Goal: Find specific page/section: Find specific page/section

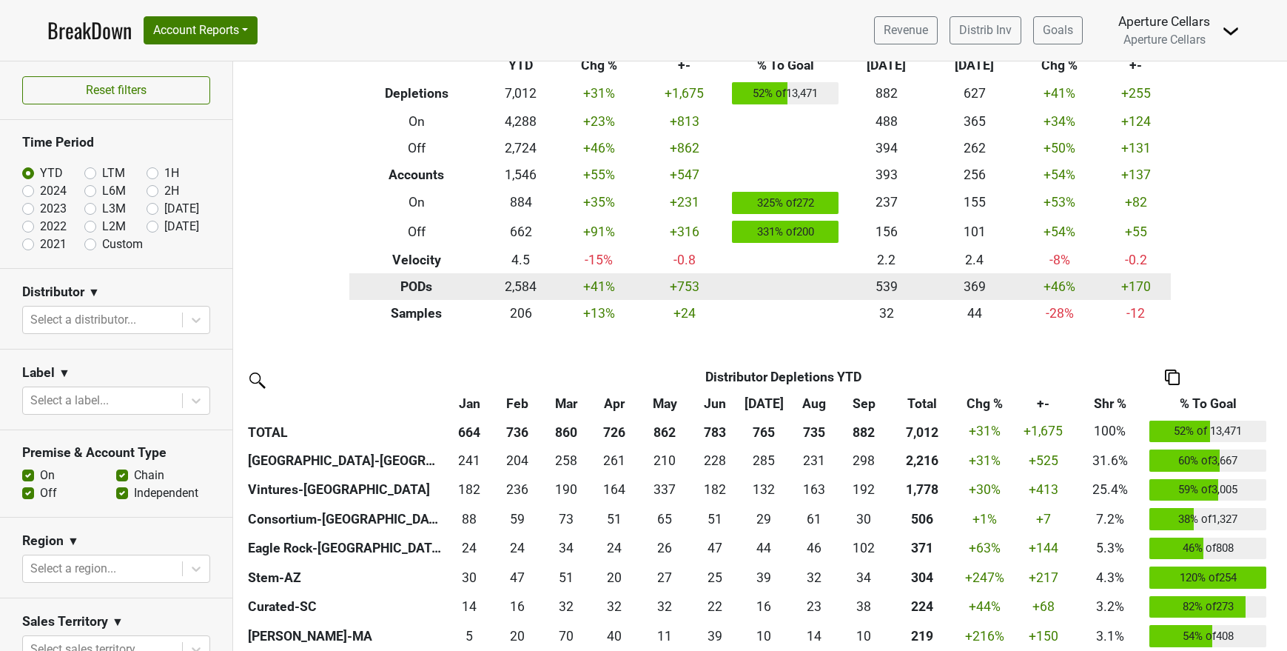
scroll to position [81, 0]
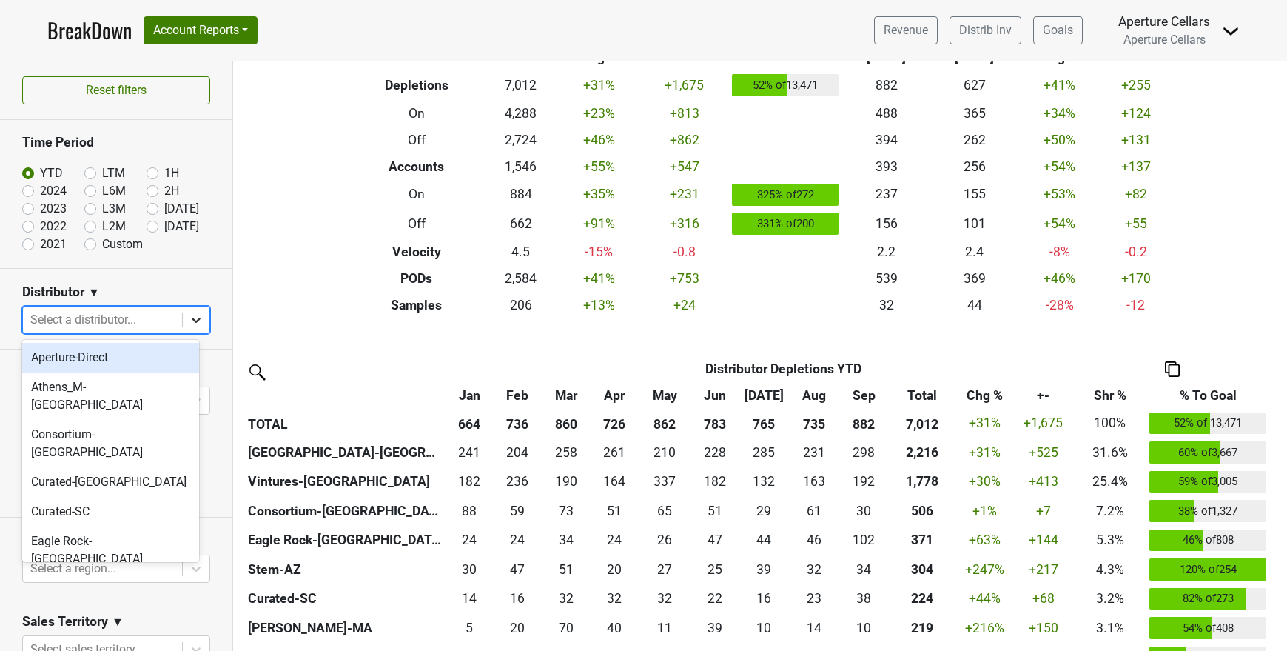
click at [190, 319] on icon at bounding box center [196, 319] width 15 height 15
click at [106, 497] on div "Curated-SC" at bounding box center [110, 512] width 177 height 30
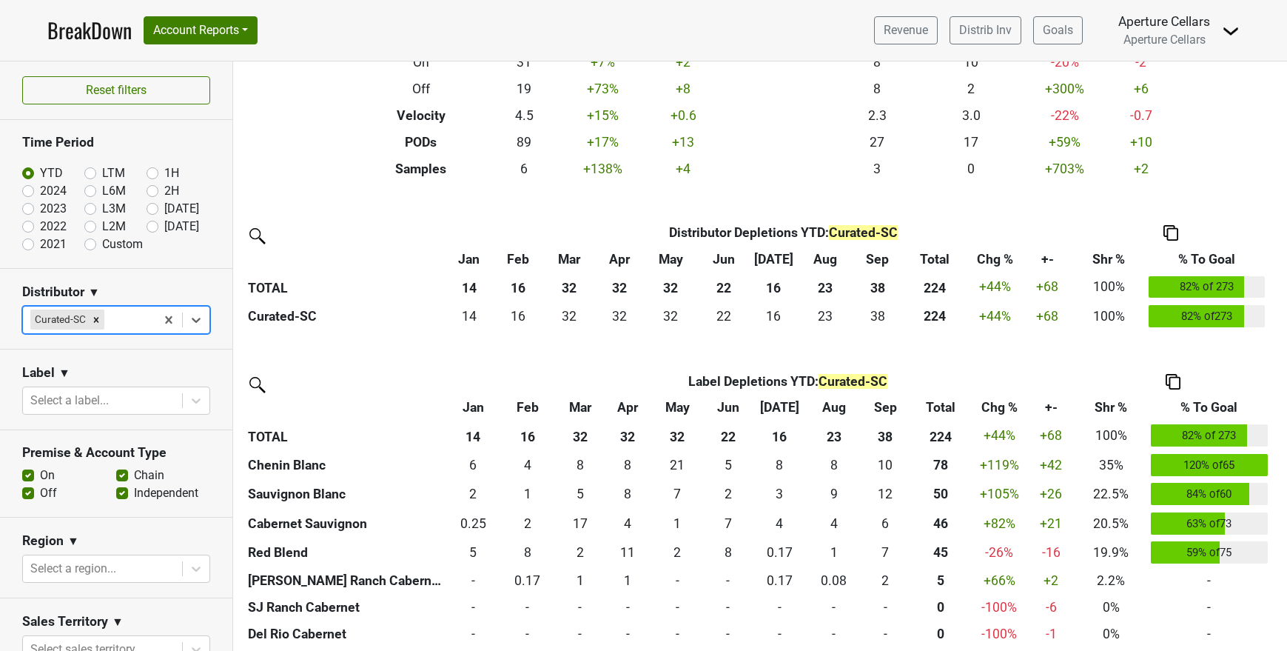
scroll to position [247, 0]
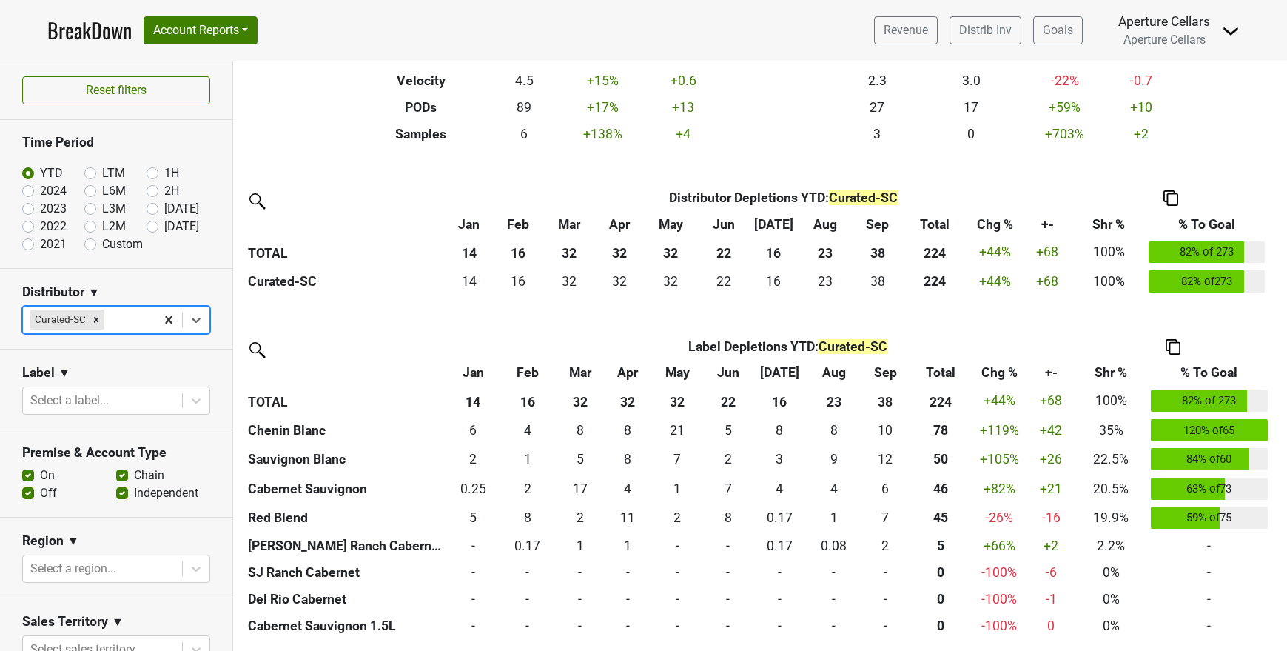
click at [161, 321] on div "Reset filters Time Period YTD LTM 1H 2024 L6M 2H 2023 L3M Sep '25 2022 L2M Oct …" at bounding box center [116, 355] width 233 height 589
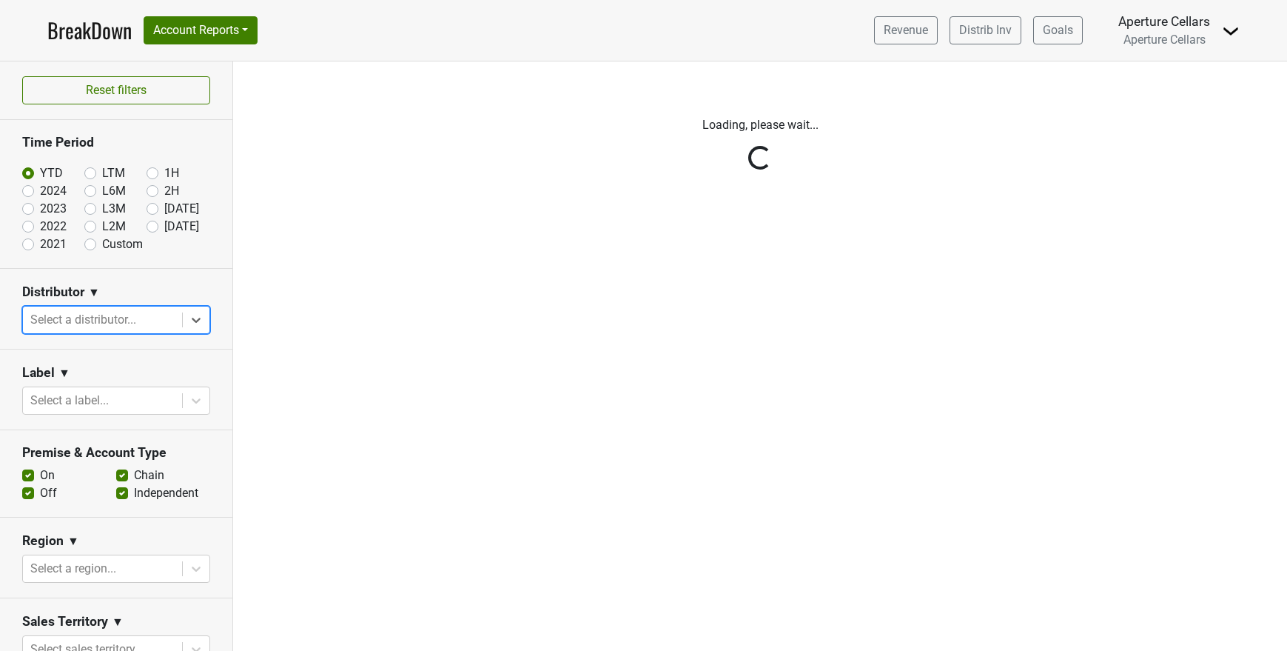
click at [187, 319] on div "Reset filters Time Period YTD LTM 1H 2024 L6M 2H 2023 L3M Sep '25 2022 L2M Oct …" at bounding box center [116, 355] width 233 height 589
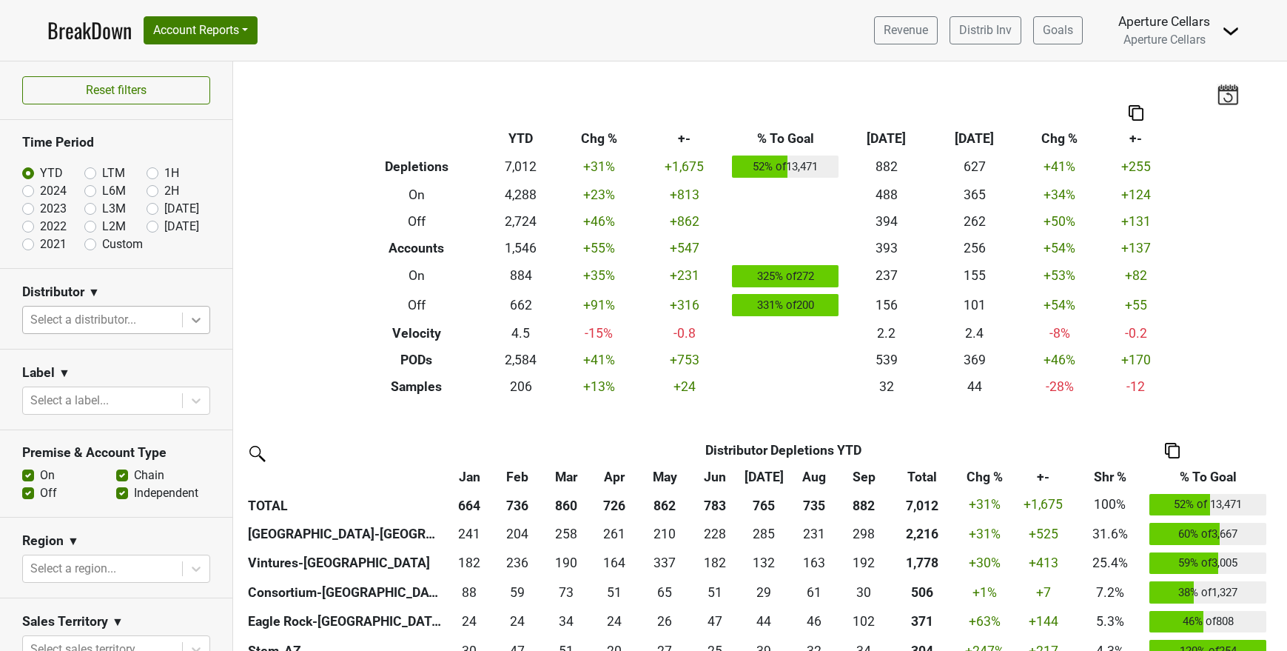
click at [189, 318] on icon at bounding box center [196, 319] width 15 height 15
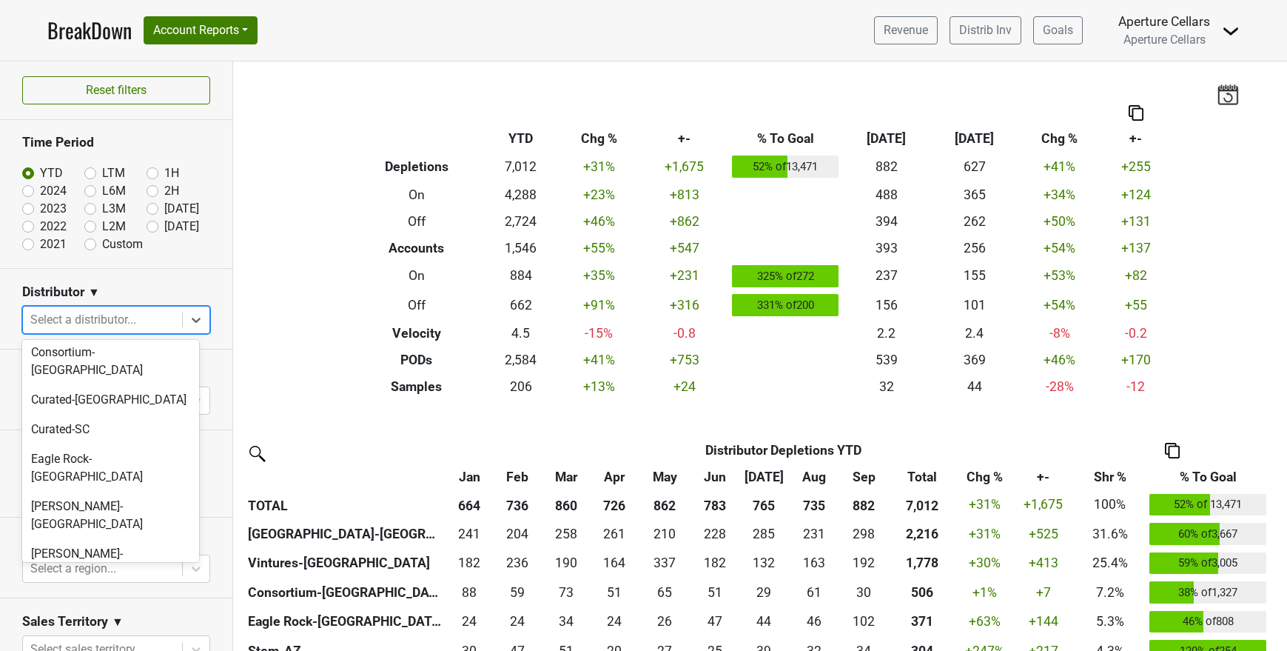
scroll to position [465, 0]
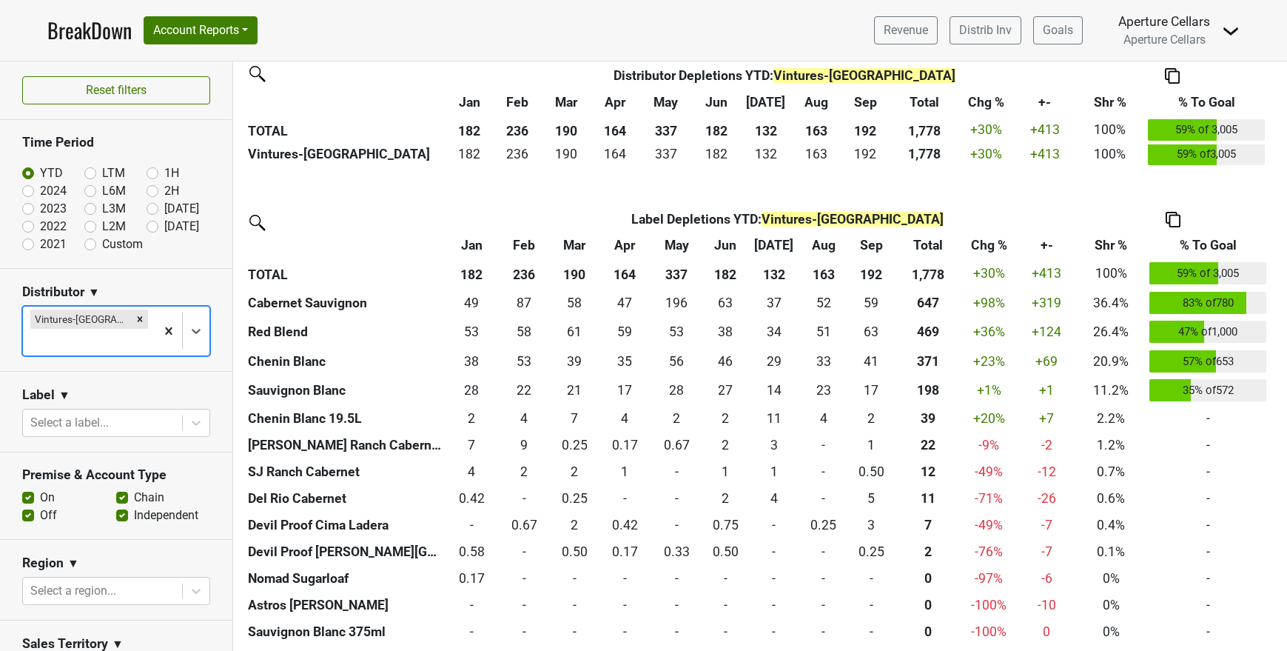
scroll to position [0, 0]
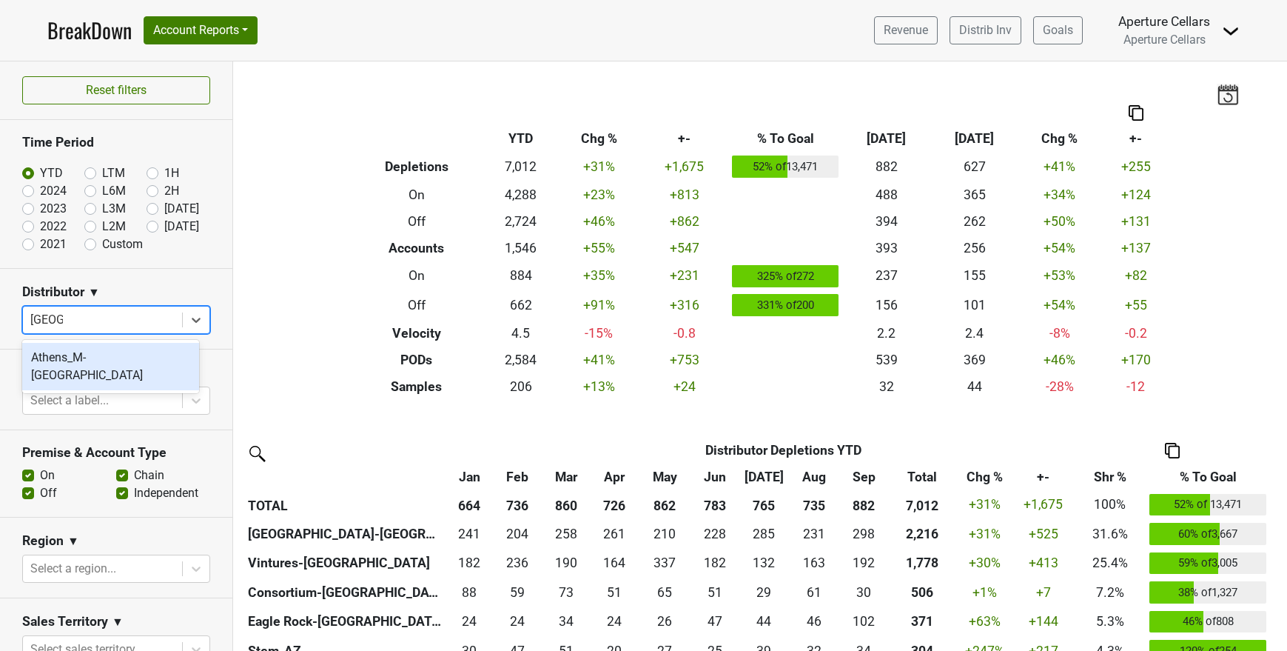
type input "[GEOGRAPHIC_DATA]"
click at [77, 358] on div "Athens_M-[GEOGRAPHIC_DATA]" at bounding box center [110, 366] width 177 height 47
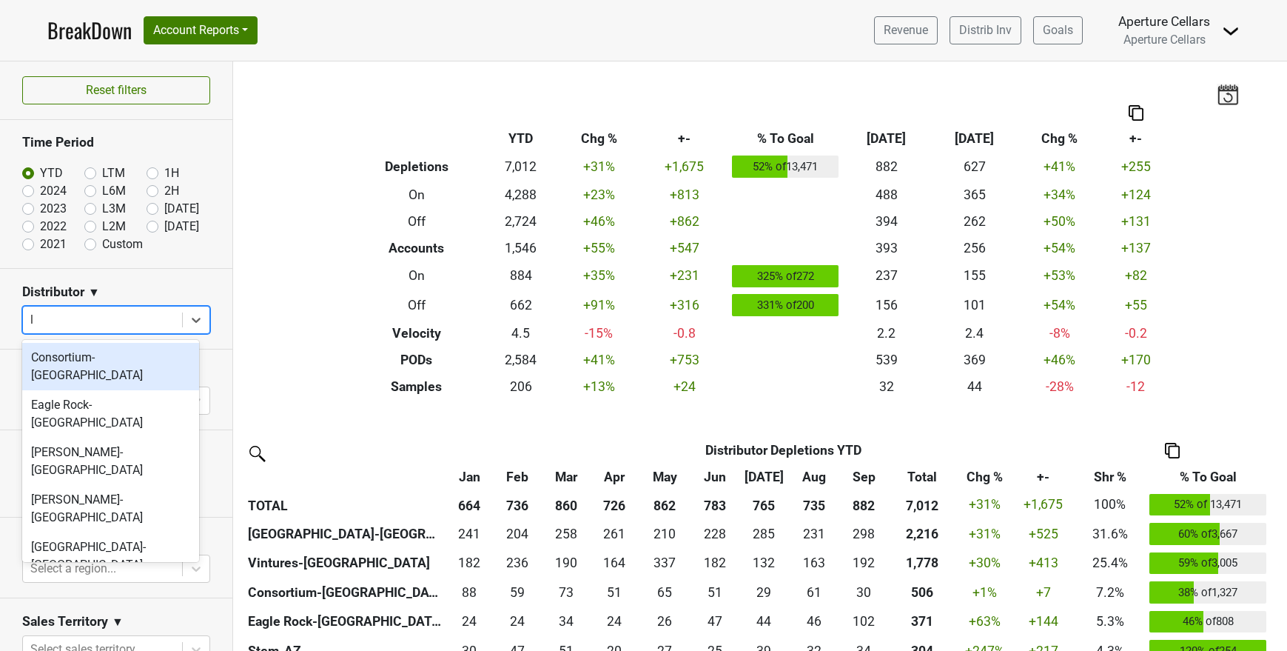
type input "li"
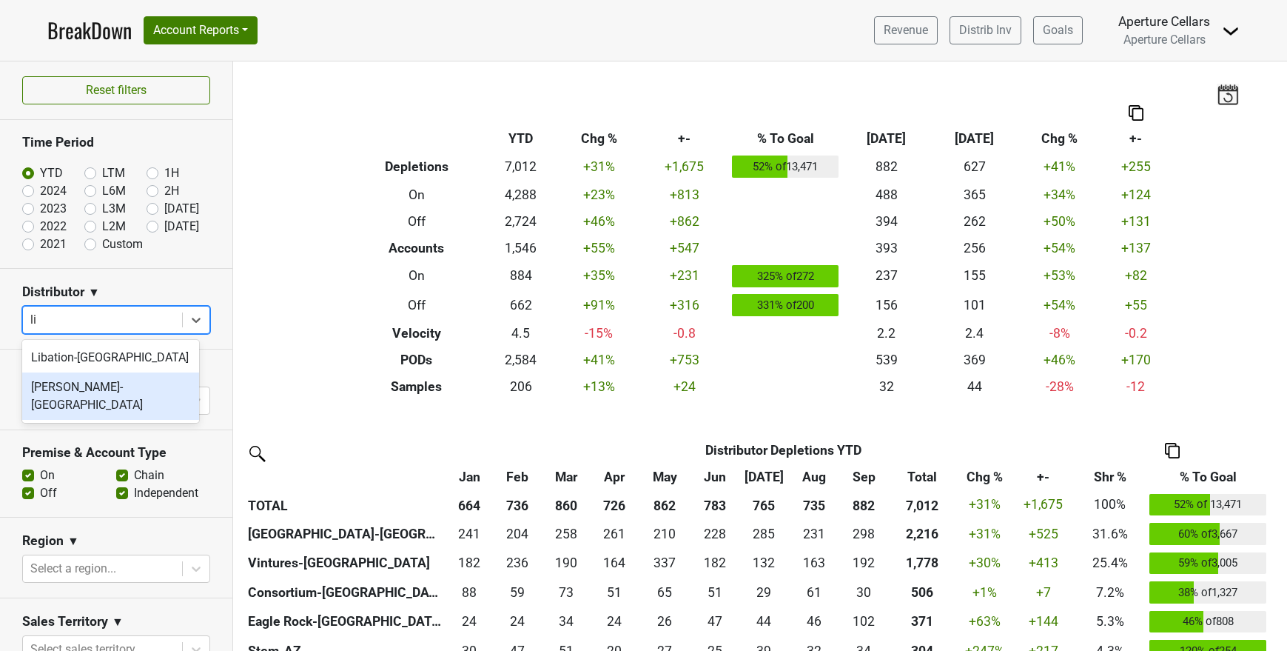
click at [59, 392] on div "[PERSON_NAME]-[GEOGRAPHIC_DATA]" at bounding box center [110, 395] width 177 height 47
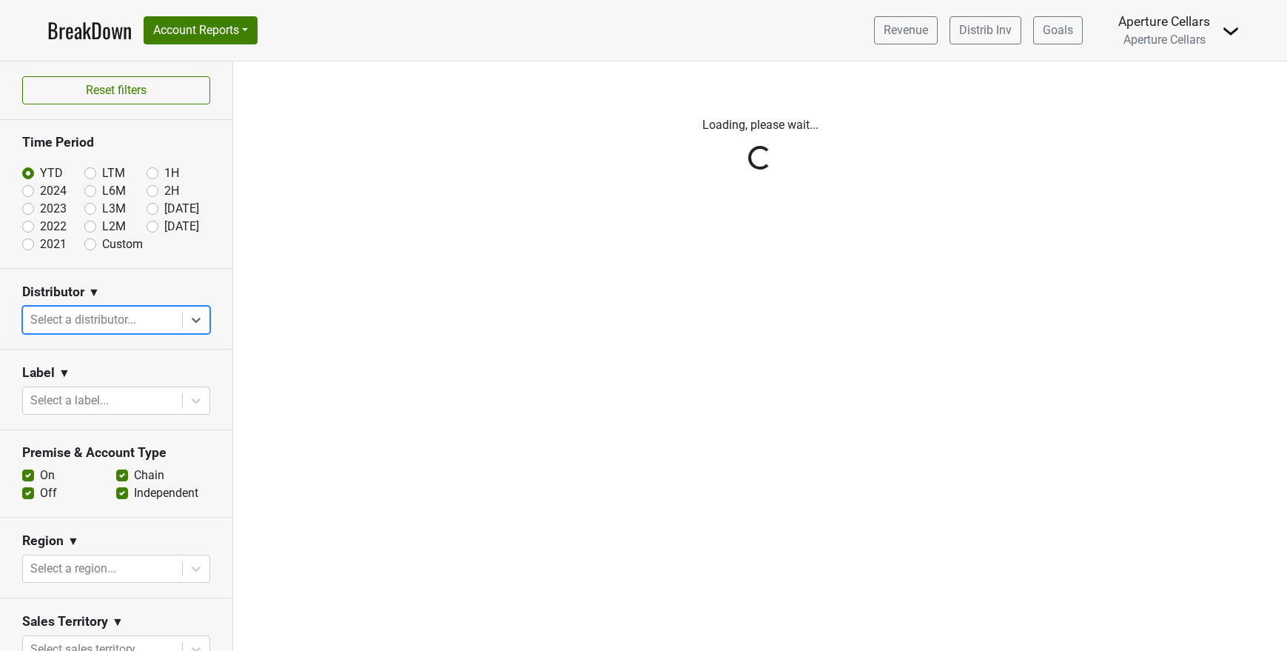
click at [109, 318] on div "Reset filters Time Period YTD LTM 1H 2024 L6M 2H 2023 L3M Sep '25 2022 L2M Oct …" at bounding box center [116, 355] width 233 height 589
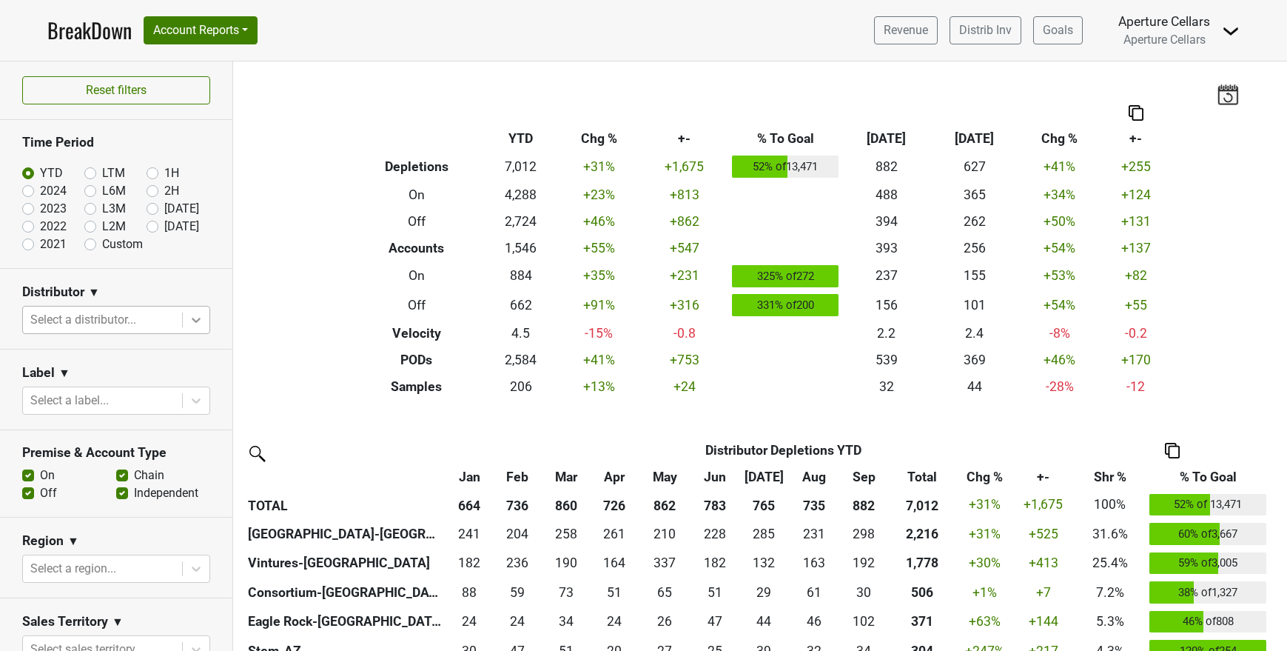
click at [189, 318] on icon at bounding box center [196, 319] width 15 height 15
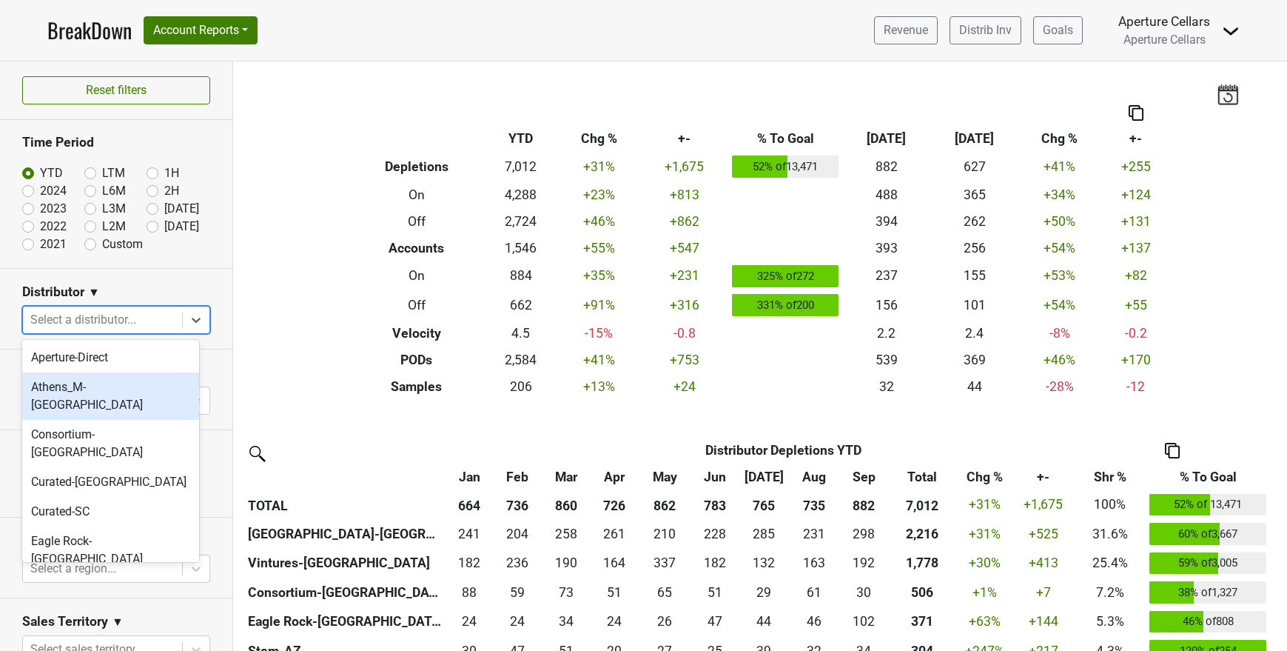
click at [85, 393] on div "Athens_M-[GEOGRAPHIC_DATA]" at bounding box center [110, 395] width 177 height 47
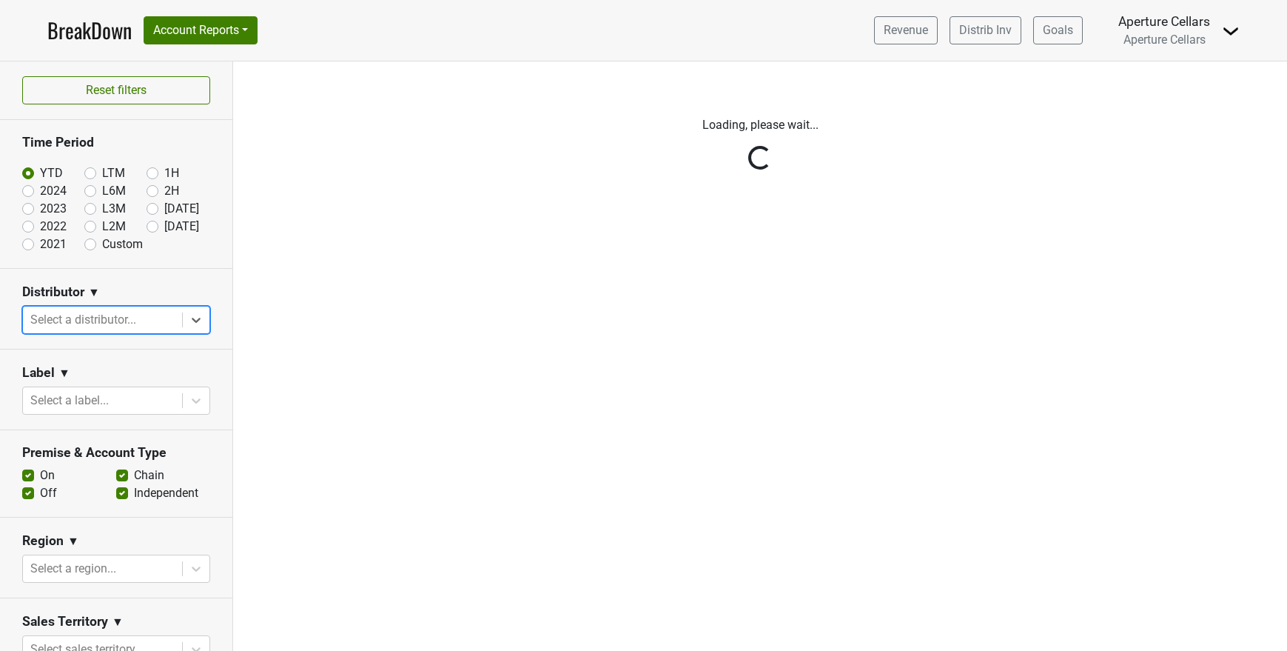
click at [184, 319] on div "Reset filters Time Period YTD LTM 1H 2024 L6M 2H 2023 L3M Sep '25 2022 L2M Oct …" at bounding box center [116, 355] width 233 height 589
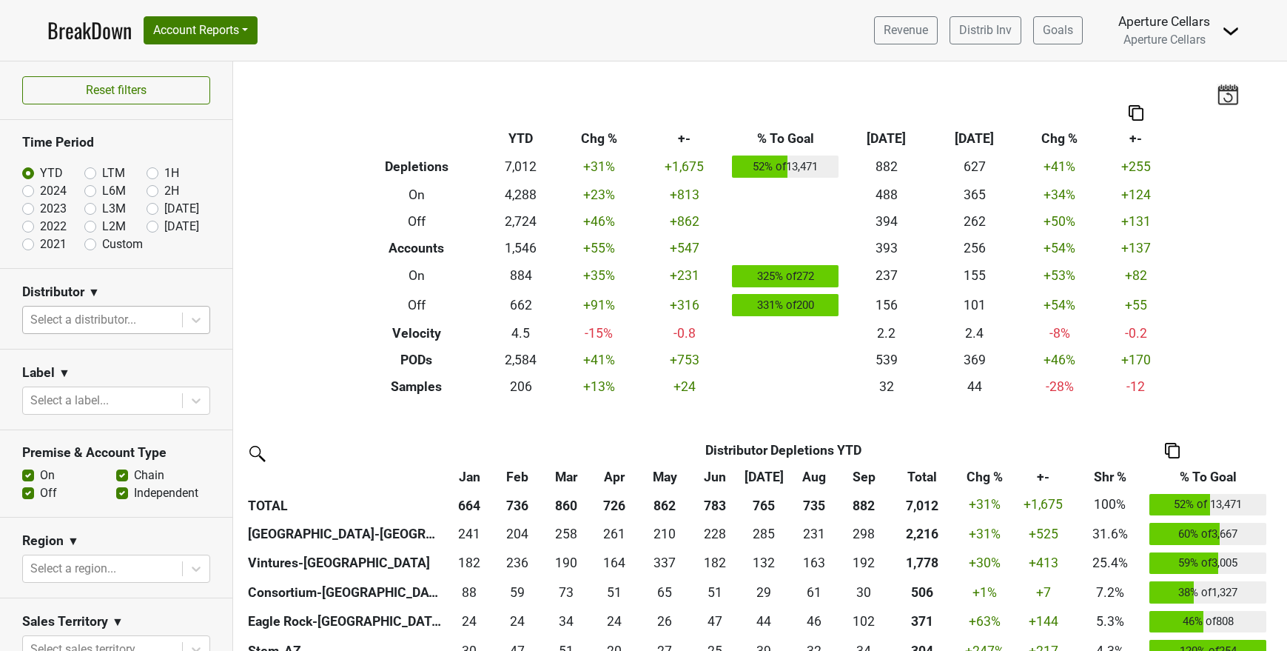
click at [192, 319] on icon at bounding box center [196, 320] width 9 height 5
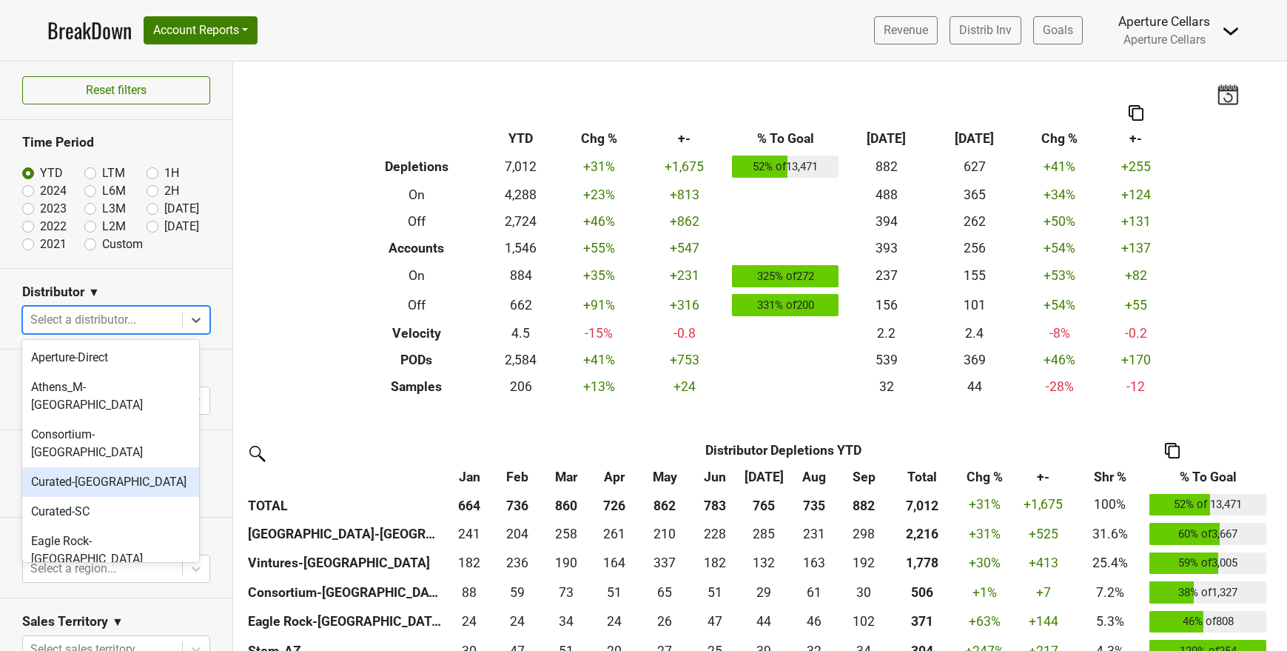
click at [88, 467] on div "Curated-[GEOGRAPHIC_DATA]" at bounding box center [110, 482] width 177 height 30
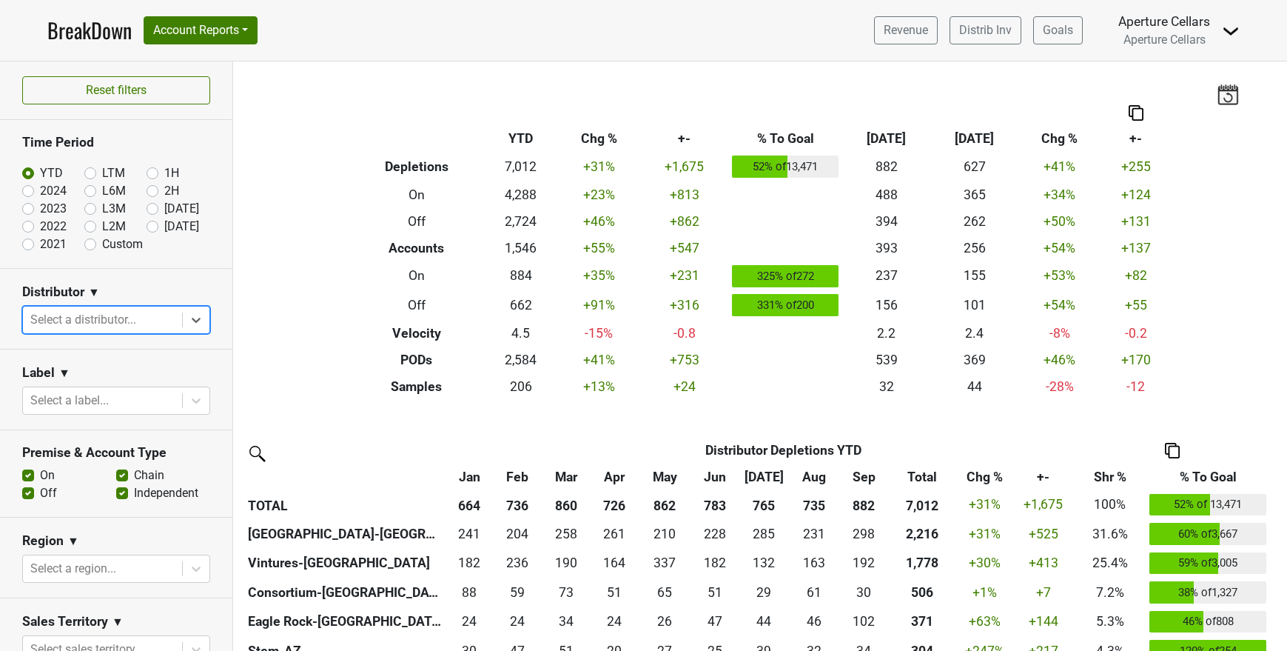
paste input "[GEOGRAPHIC_DATA]"
type input "[GEOGRAPHIC_DATA]"
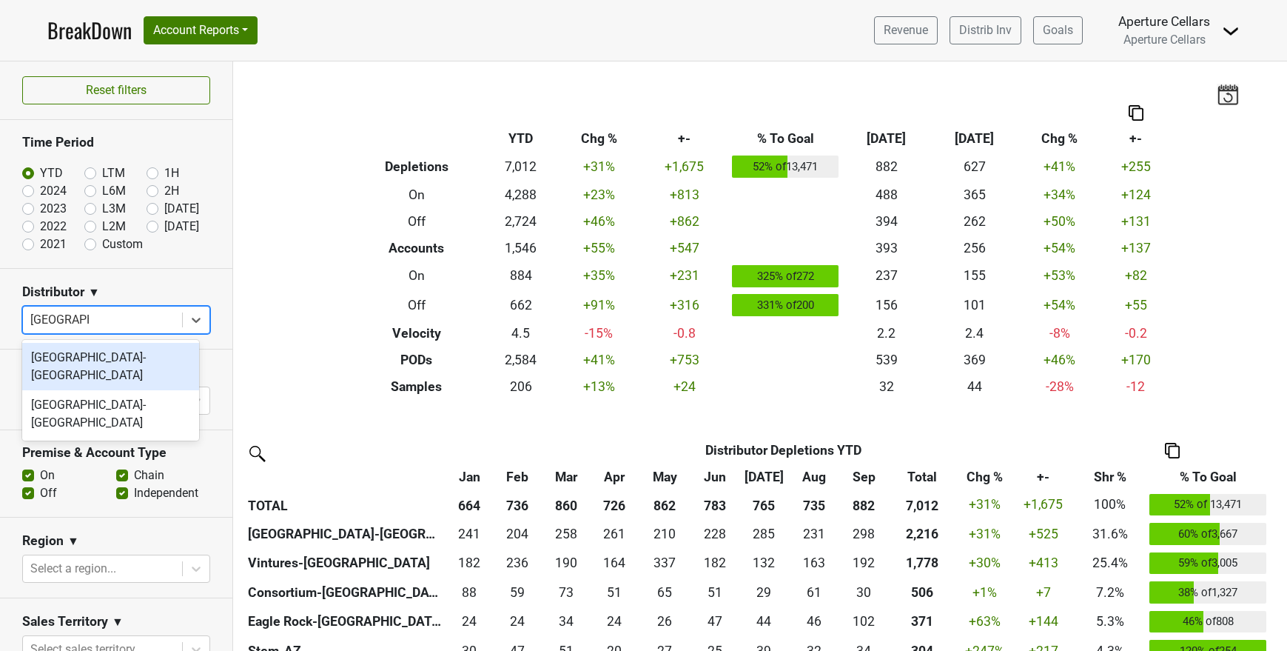
click at [88, 352] on div "[GEOGRAPHIC_DATA]-[GEOGRAPHIC_DATA]" at bounding box center [110, 366] width 177 height 47
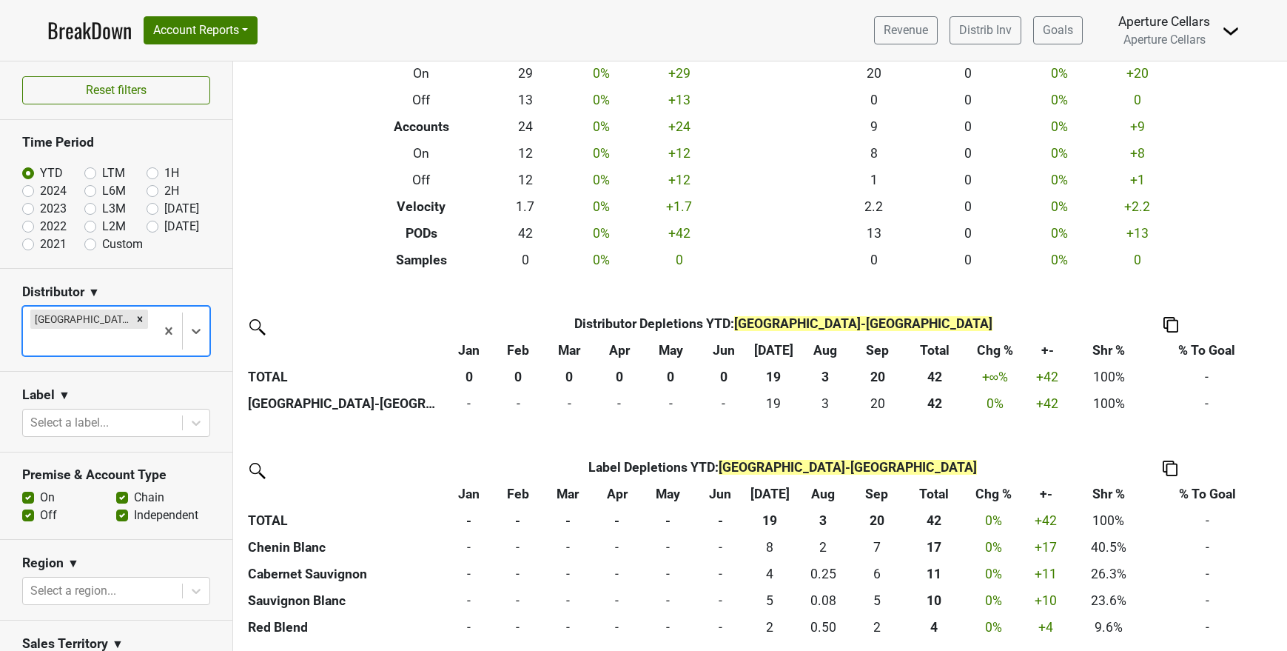
scroll to position [120, 0]
